Goal: Transaction & Acquisition: Purchase product/service

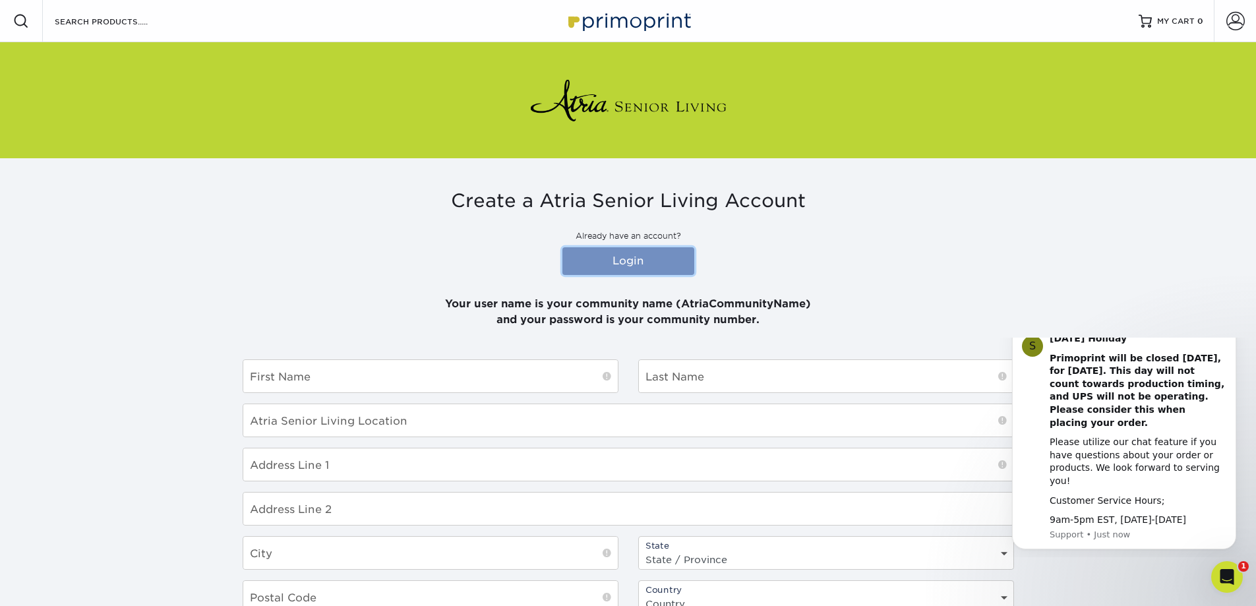
click at [677, 259] on link "Login" at bounding box center [629, 261] width 132 height 28
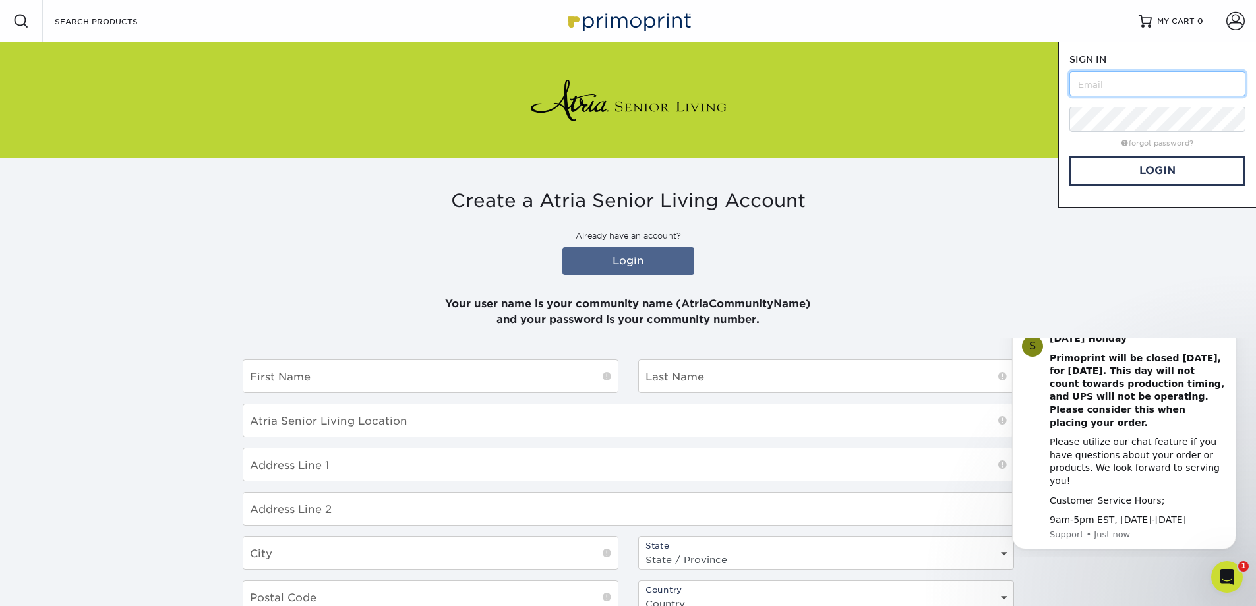
click at [1121, 82] on input "text" at bounding box center [1158, 83] width 176 height 25
type input "a"
type input "Atriasouthpointwalk"
click at [1119, 180] on link "Login" at bounding box center [1158, 171] width 176 height 30
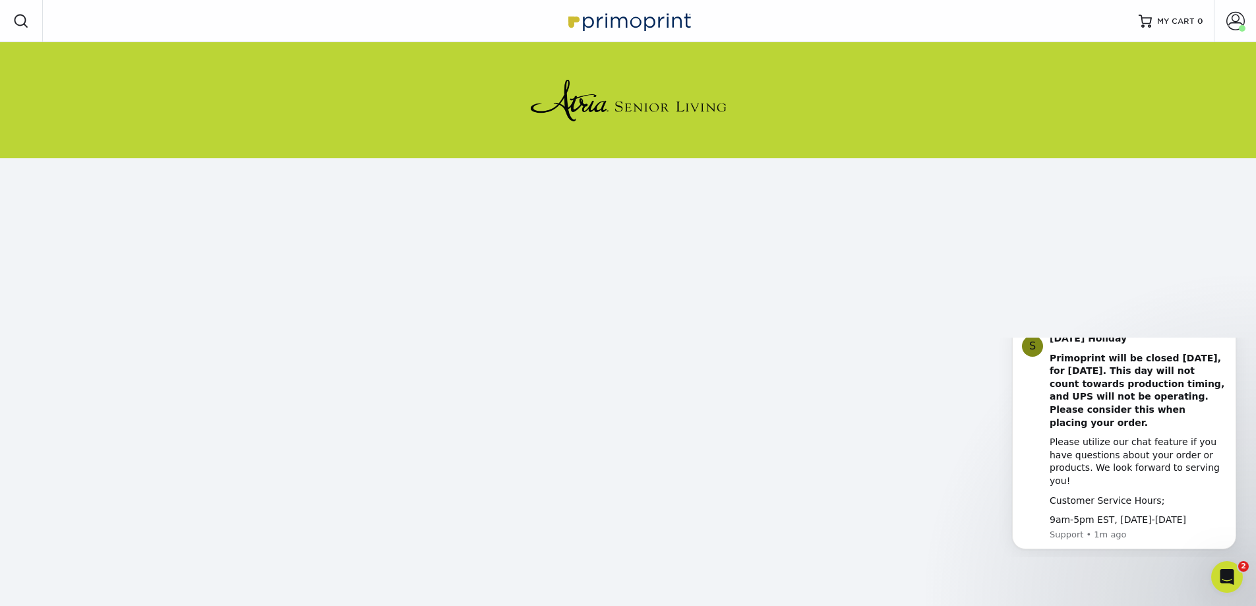
click at [1231, 330] on icon "Dismiss notification" at bounding box center [1232, 327] width 5 height 5
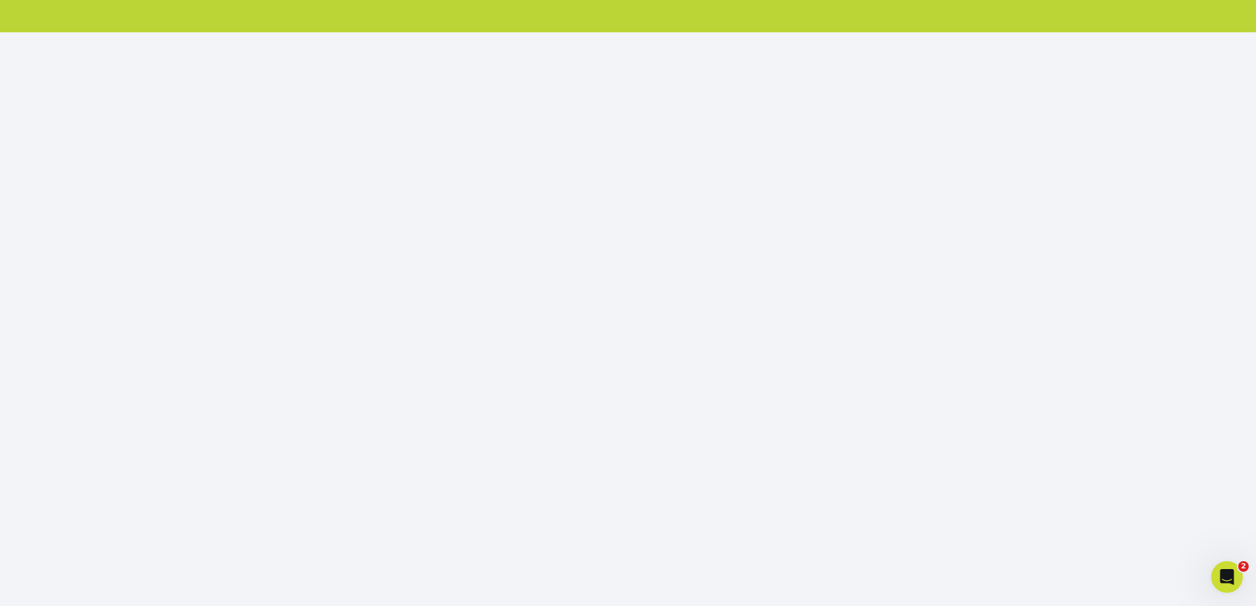
scroll to position [138, 0]
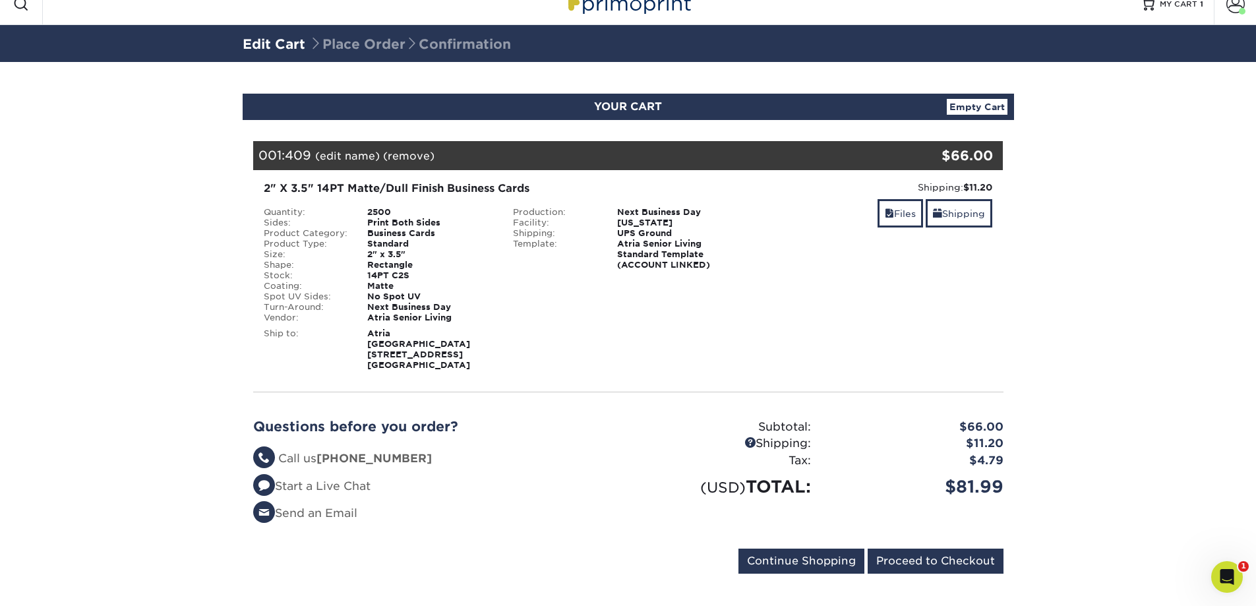
scroll to position [22, 0]
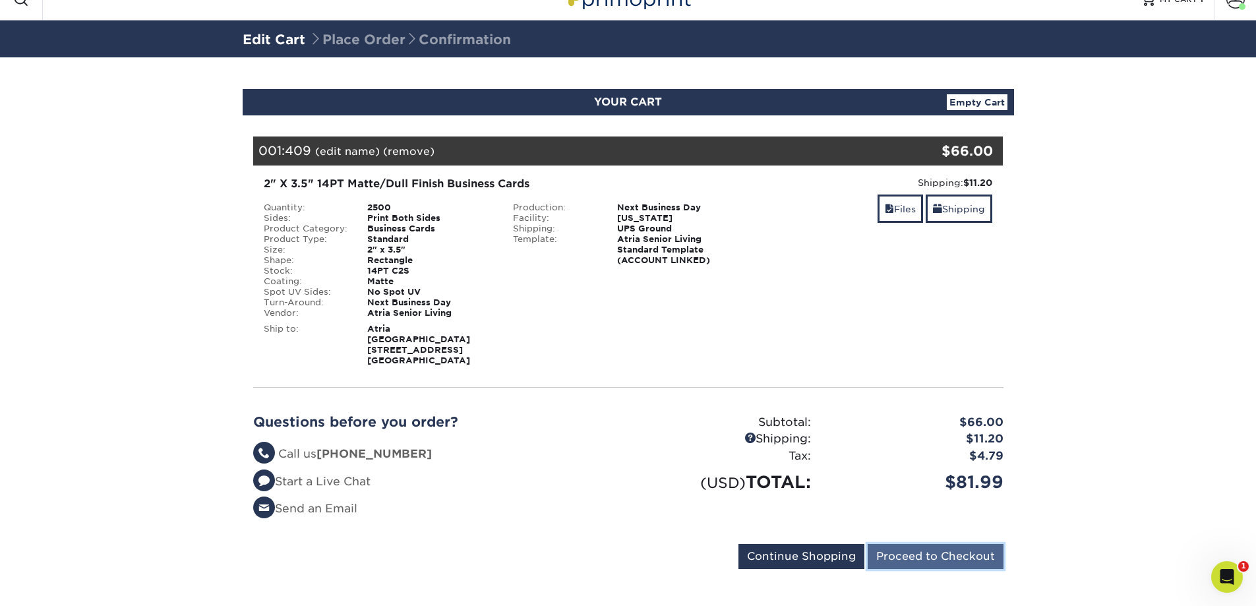
click at [927, 544] on input "Proceed to Checkout" at bounding box center [936, 556] width 136 height 25
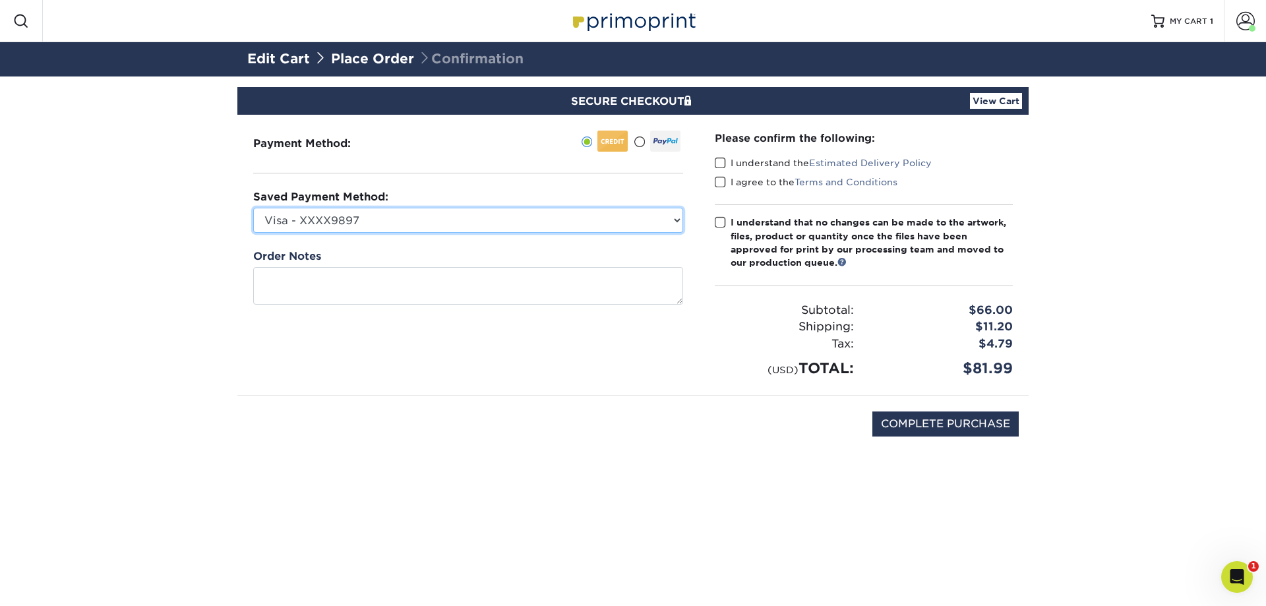
click at [601, 216] on select "Visa - XXXX9897 Visa - XXXX3163 Visa - XXXX3163 Visa - XXXX0460 Visa - XXXX0460…" at bounding box center [468, 220] width 430 height 25
select select "61131"
click at [253, 208] on select "Visa - XXXX9897 Visa - XXXX3163 Visa - XXXX3163 Visa - XXXX0460 Visa - XXXX0460…" at bounding box center [468, 220] width 430 height 25
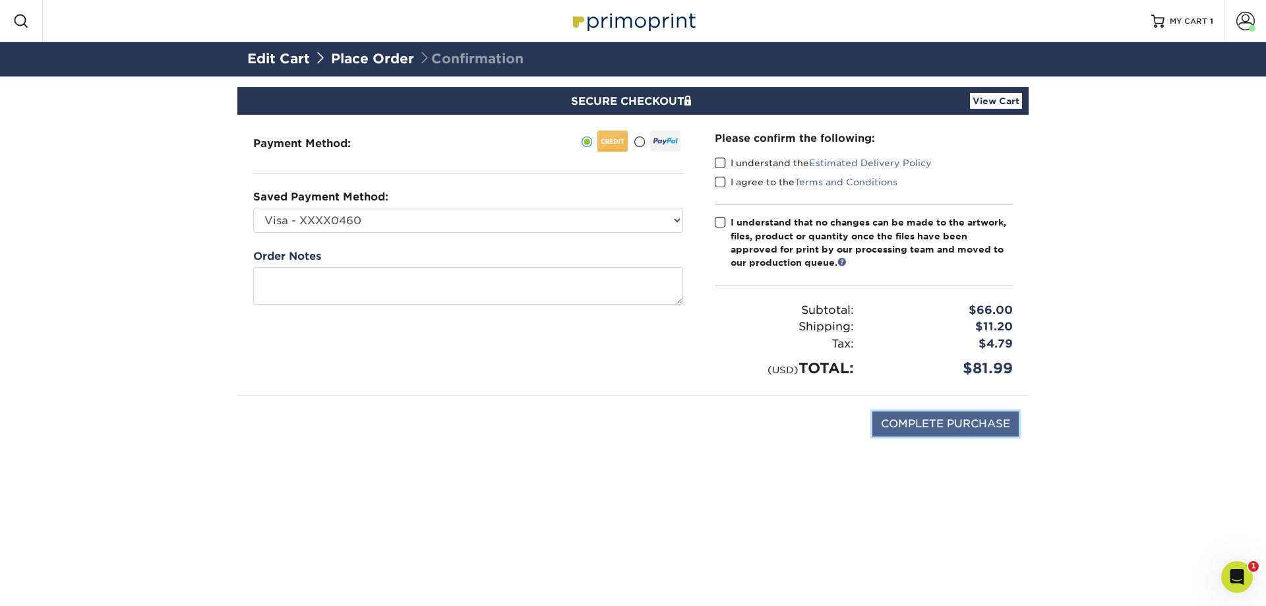
click at [953, 416] on input "COMPLETE PURCHASE" at bounding box center [946, 424] width 146 height 25
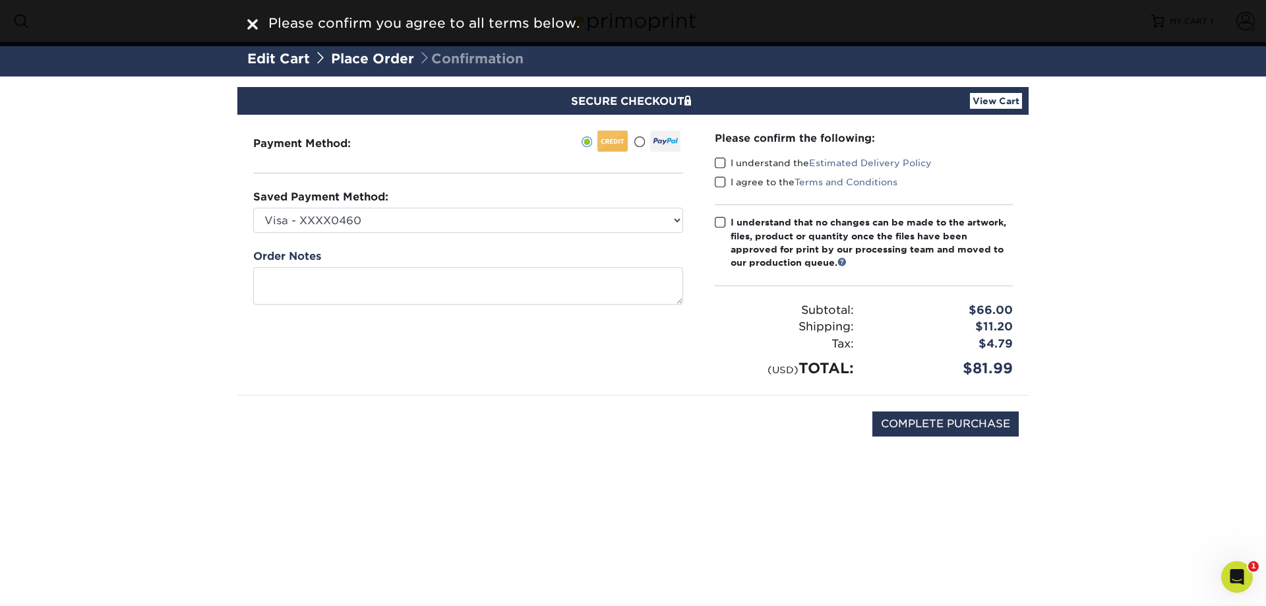
click at [723, 163] on span at bounding box center [720, 163] width 11 height 13
click at [0, 0] on input "I understand the Estimated Delivery Policy" at bounding box center [0, 0] width 0 height 0
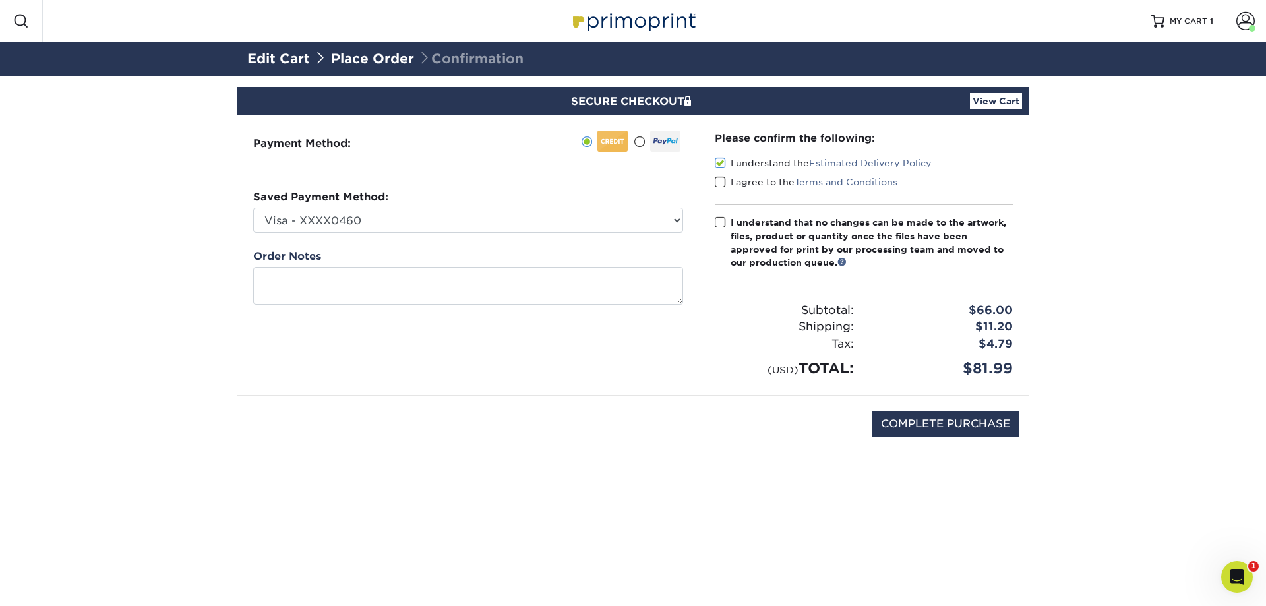
click at [723, 178] on span at bounding box center [720, 182] width 11 height 13
click at [0, 0] on input "I agree to the Terms and Conditions" at bounding box center [0, 0] width 0 height 0
click at [723, 227] on span at bounding box center [720, 222] width 11 height 13
click at [0, 0] on input "I understand that no changes can be made to the artwork, files, product or quan…" at bounding box center [0, 0] width 0 height 0
click at [939, 431] on input "COMPLETE PURCHASE" at bounding box center [946, 424] width 146 height 25
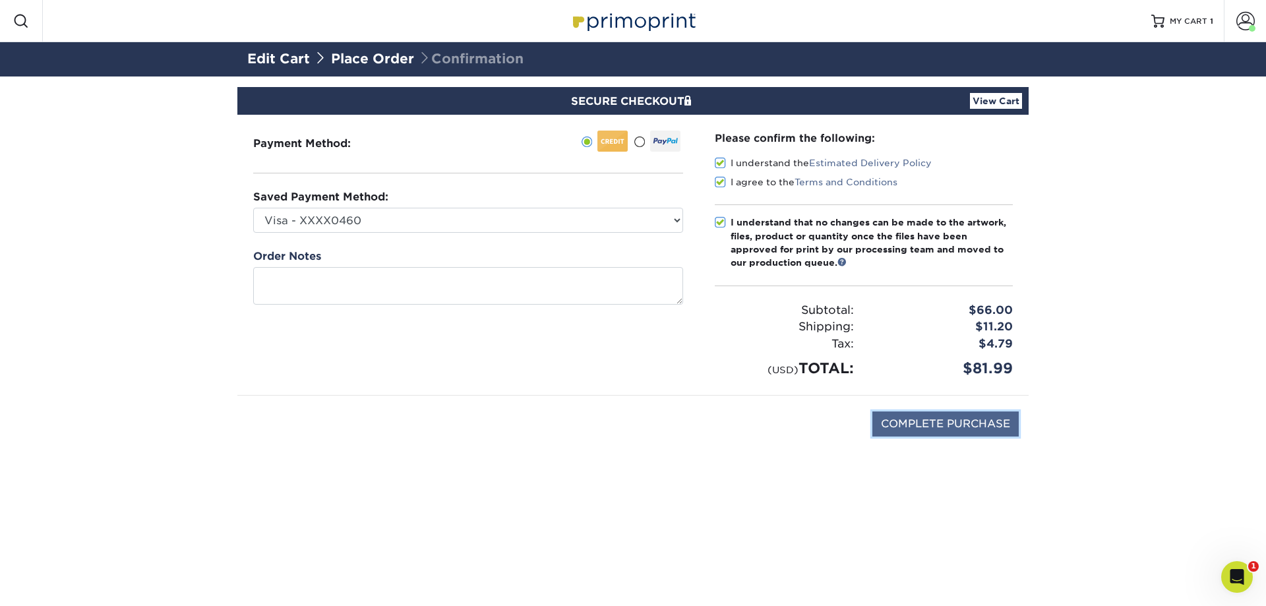
type input "PROCESSING, PLEASE WAIT..."
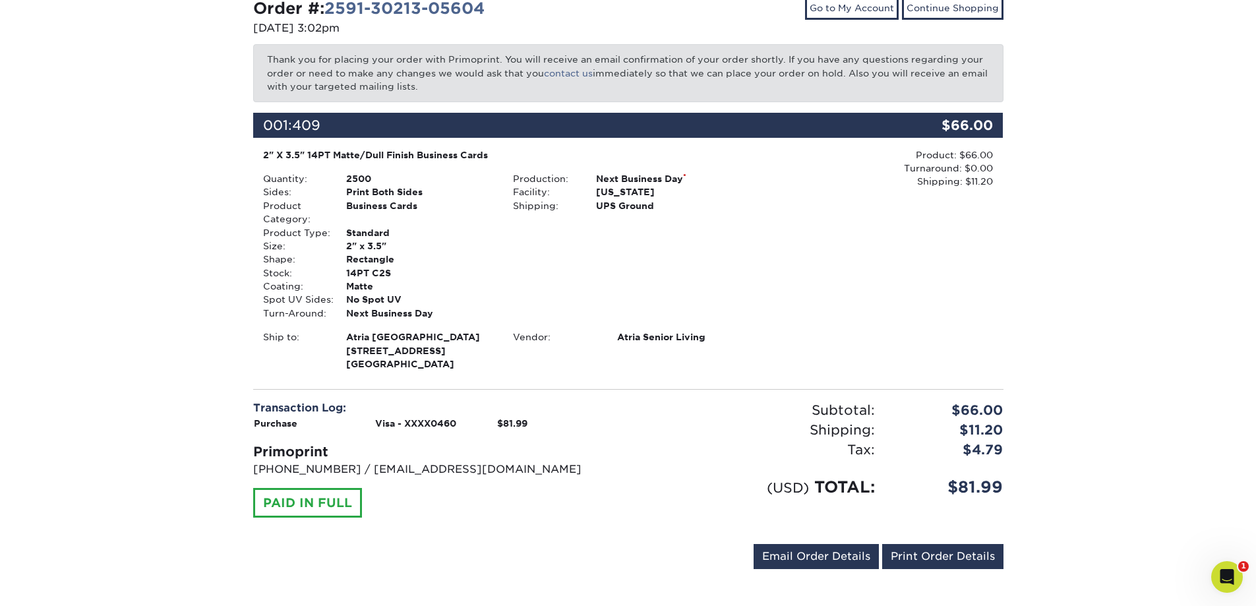
scroll to position [162, 0]
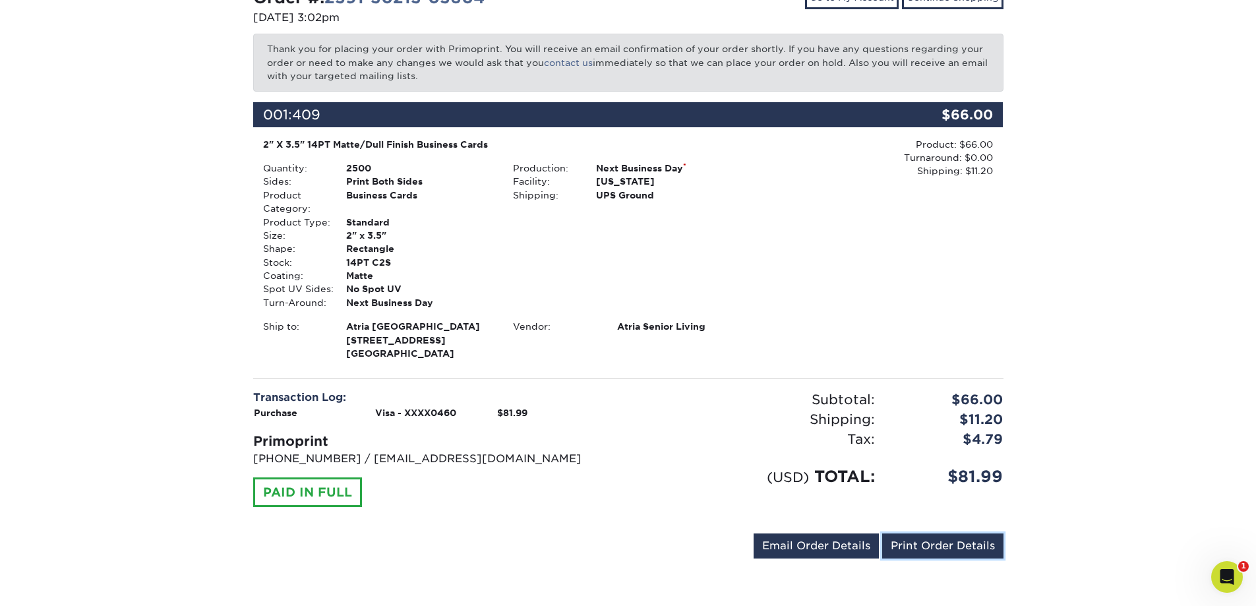
click at [981, 549] on link "Print Order Details" at bounding box center [942, 546] width 121 height 25
click at [882, 534] on link "Print Order Details" at bounding box center [942, 546] width 121 height 25
